Goal: Task Accomplishment & Management: Manage account settings

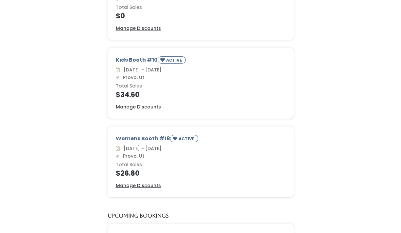
scroll to position [126, 0]
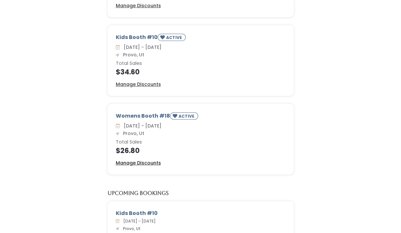
click at [151, 161] on u "Manage Discounts" at bounding box center [138, 162] width 45 height 7
click at [126, 84] on u "Manage Discounts" at bounding box center [138, 84] width 45 height 7
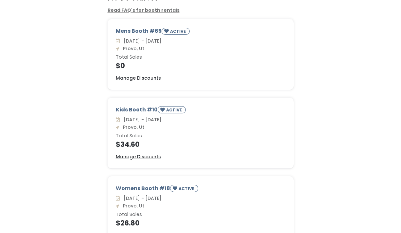
scroll to position [53, 0]
